Goal: Navigation & Orientation: Find specific page/section

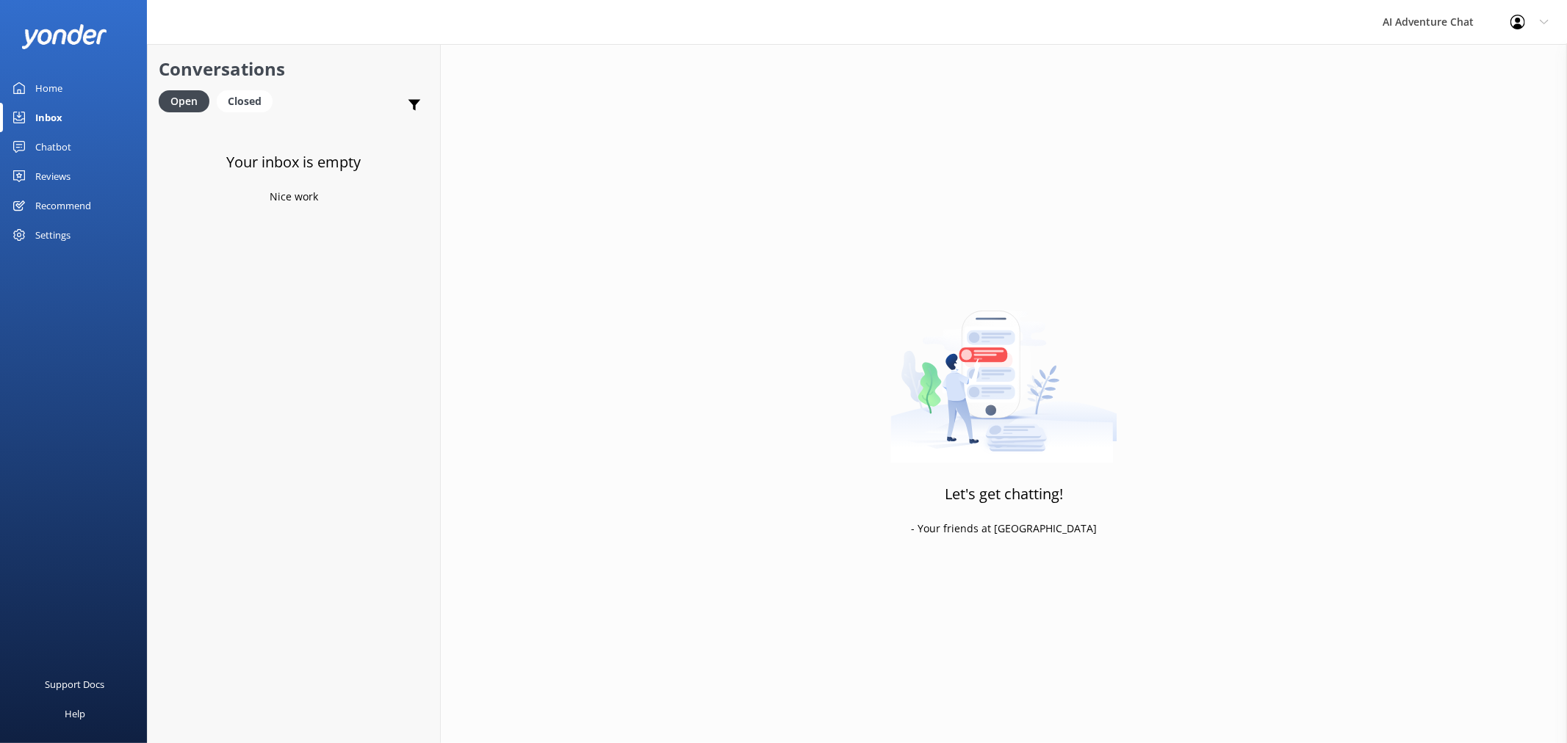
click at [52, 113] on div "Inbox" at bounding box center [48, 117] width 27 height 29
click at [40, 93] on div "Home" at bounding box center [48, 87] width 27 height 29
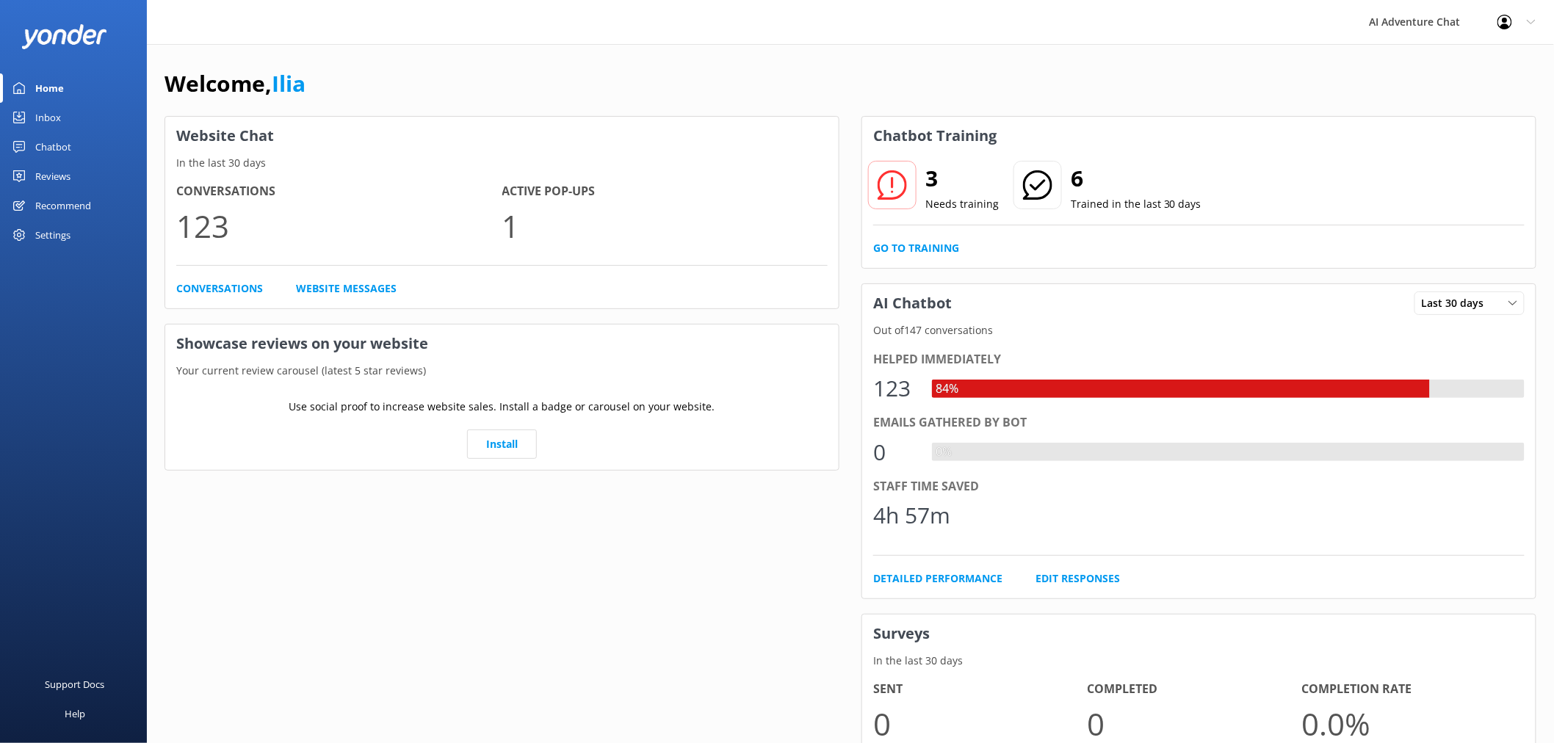
click at [52, 122] on div "Inbox" at bounding box center [48, 117] width 26 height 29
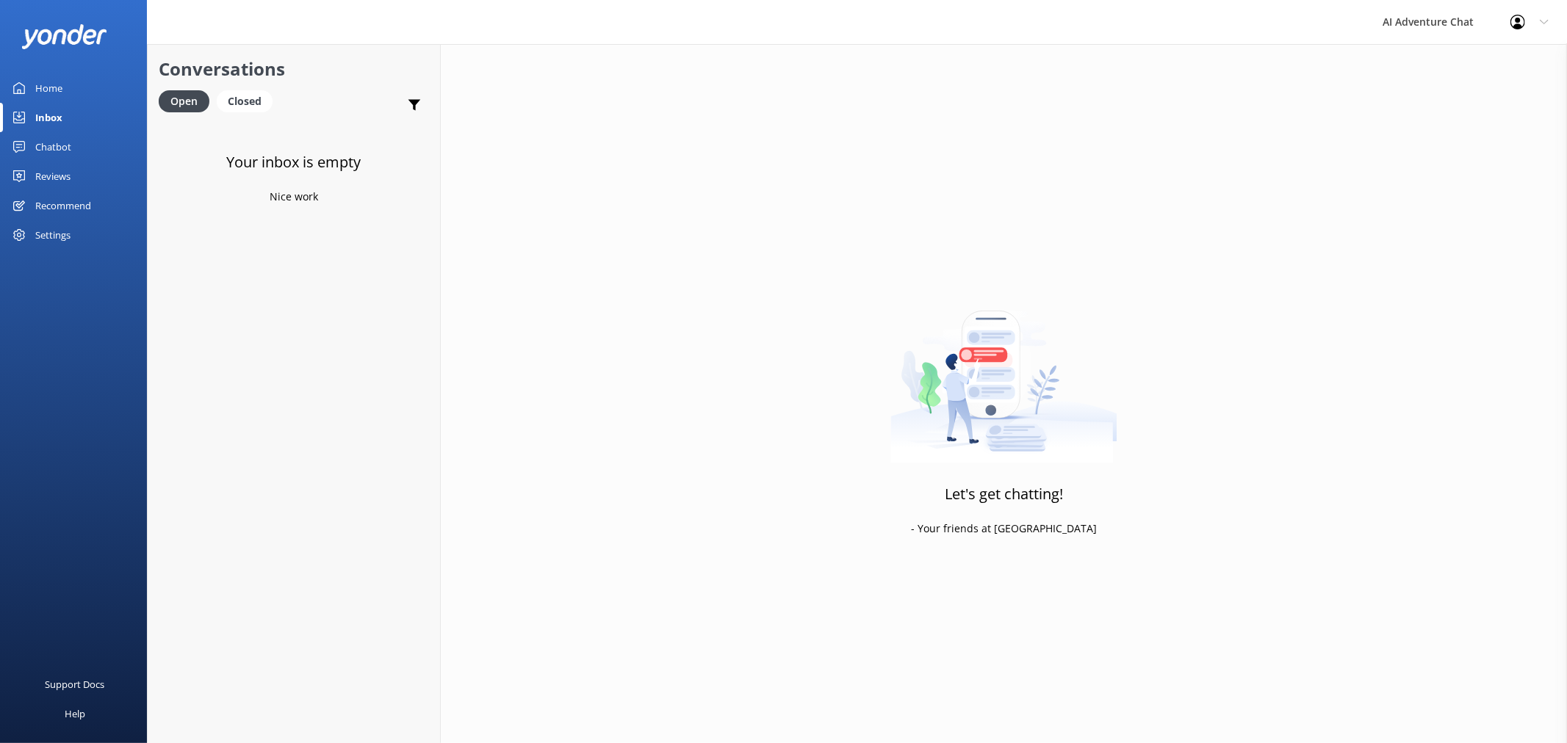
click at [52, 84] on div "Home" at bounding box center [48, 87] width 27 height 29
